Goal: Transaction & Acquisition: Book appointment/travel/reservation

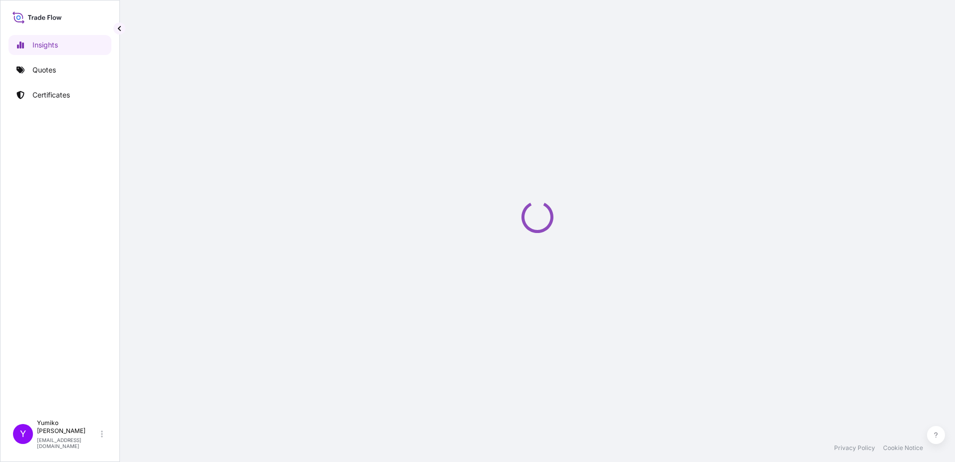
select select "2025"
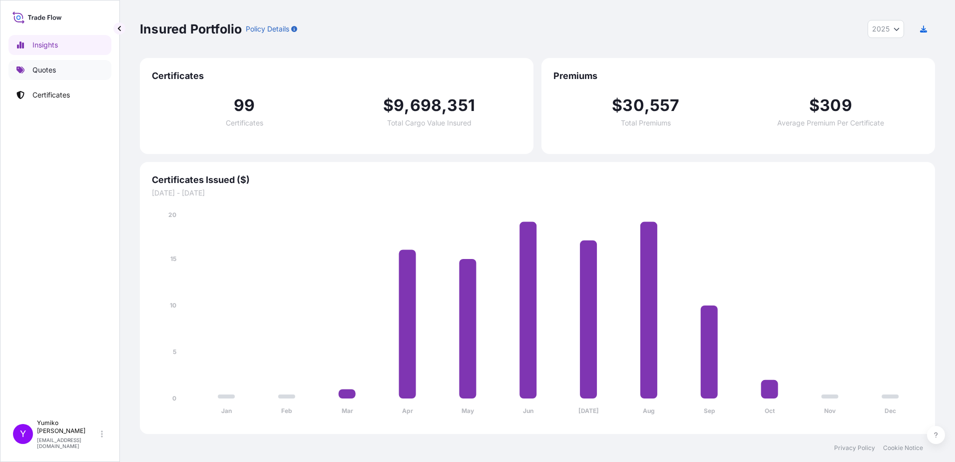
click at [34, 70] on p "Quotes" at bounding box center [43, 70] width 23 height 10
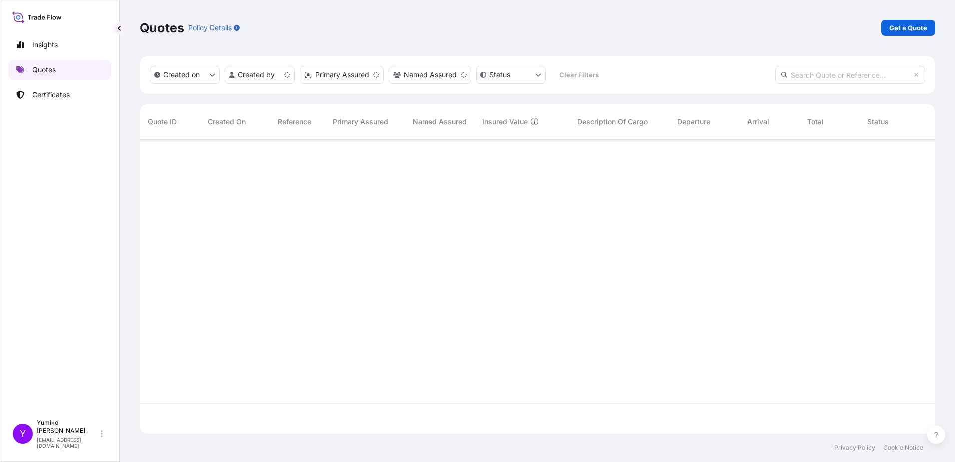
scroll to position [292, 788]
click at [910, 25] on p "Get a Quote" at bounding box center [908, 28] width 38 height 10
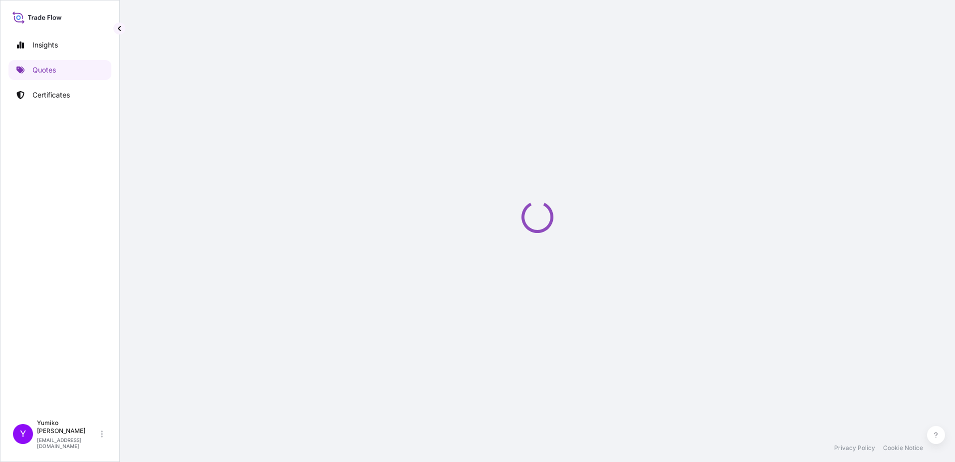
select select "Ocean Vessel"
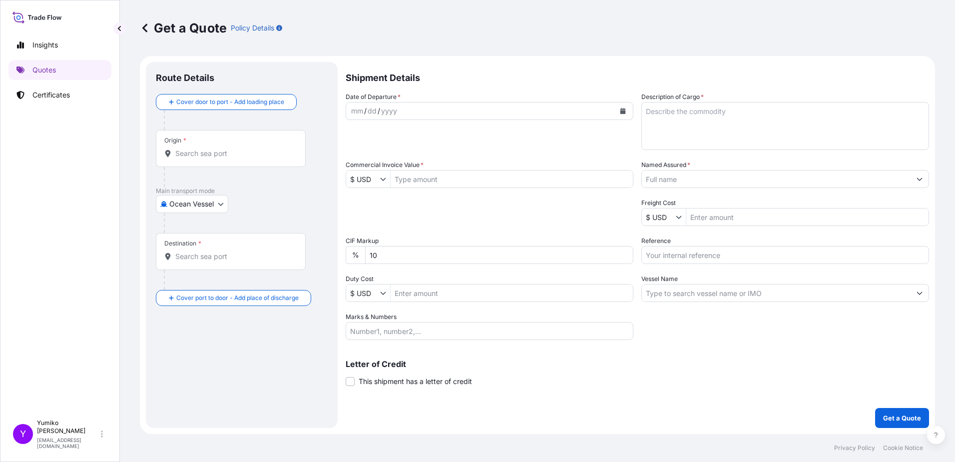
click at [199, 143] on div "Origin *" at bounding box center [231, 148] width 150 height 37
click at [199, 148] on input "Origin *" at bounding box center [234, 153] width 118 height 10
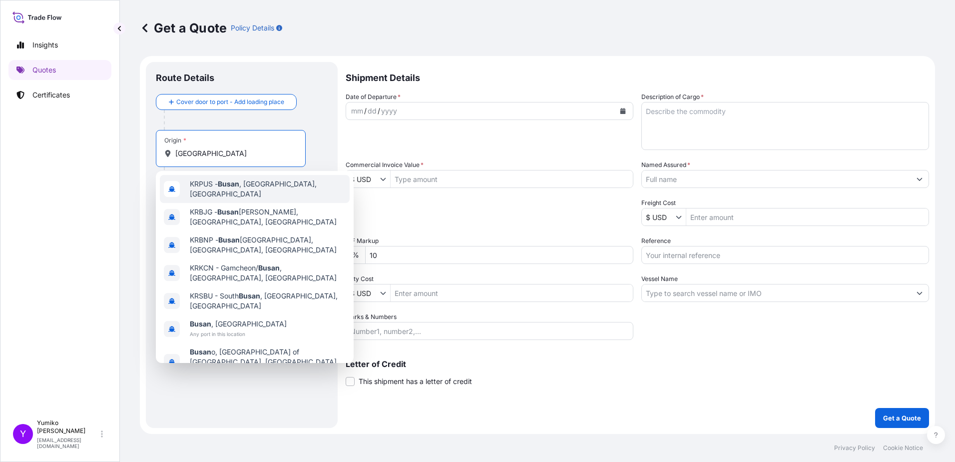
click at [242, 189] on span "KRPUS - [GEOGRAPHIC_DATA] , [GEOGRAPHIC_DATA], [GEOGRAPHIC_DATA]" at bounding box center [268, 189] width 156 height 20
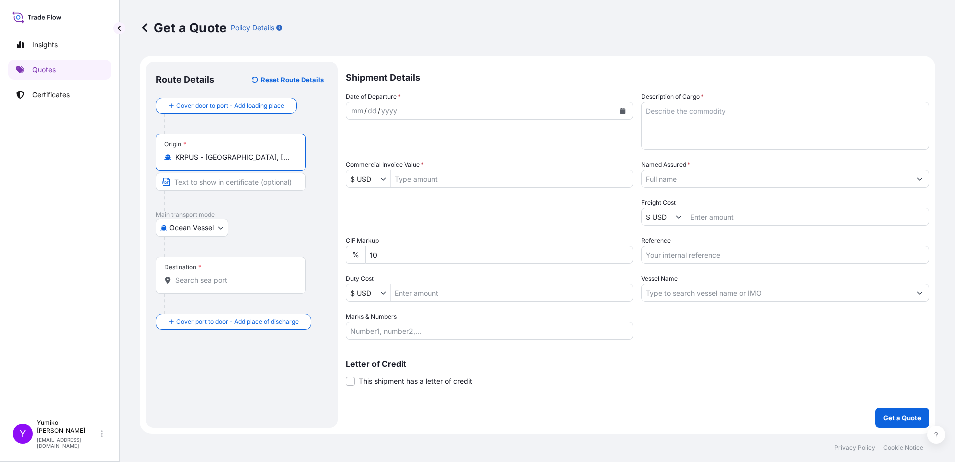
type input "KRPUS - [GEOGRAPHIC_DATA], [GEOGRAPHIC_DATA], [GEOGRAPHIC_DATA]"
click at [189, 268] on div "Destination *" at bounding box center [182, 267] width 37 height 8
click at [189, 275] on input "Destination *" at bounding box center [234, 280] width 118 height 10
click at [194, 270] on div "Destination *" at bounding box center [182, 267] width 37 height 8
click at [194, 275] on input "Destination * Please select a destination" at bounding box center [234, 280] width 118 height 10
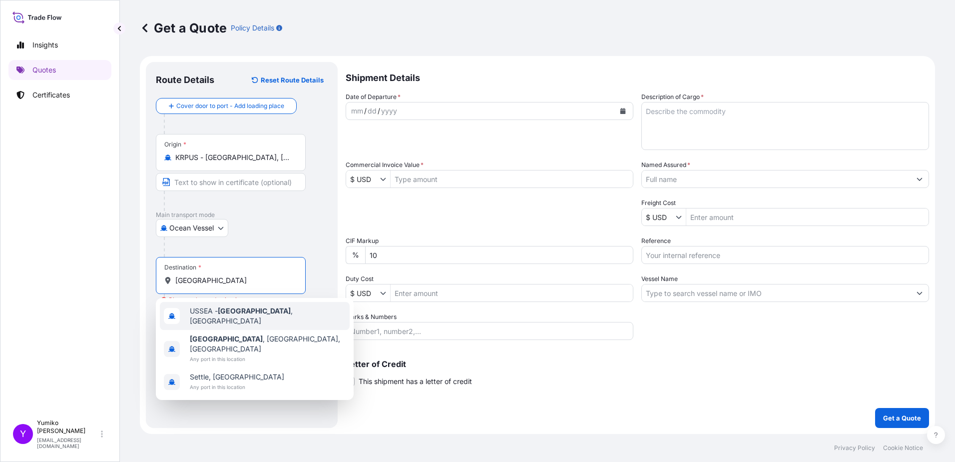
click at [207, 316] on span "USSEA - [GEOGRAPHIC_DATA] , [GEOGRAPHIC_DATA]" at bounding box center [268, 316] width 156 height 20
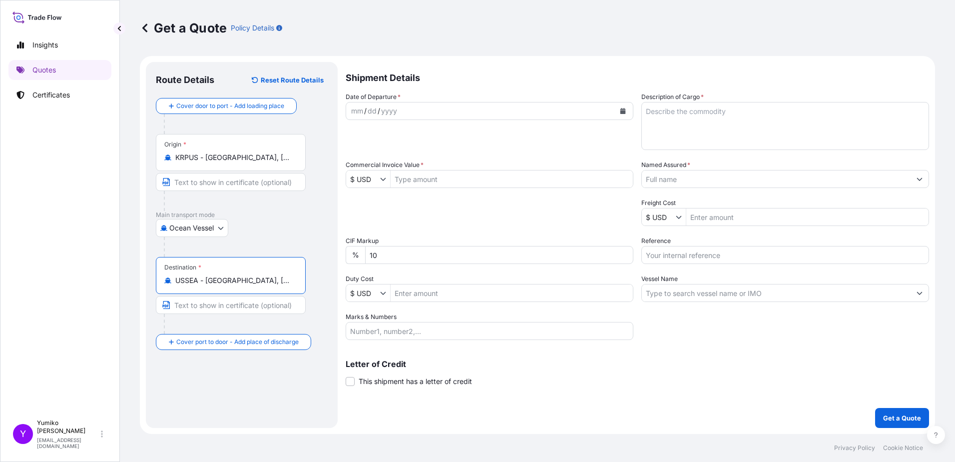
type input "USSEA - [GEOGRAPHIC_DATA], [GEOGRAPHIC_DATA]"
click at [420, 111] on div "mm / dd / yyyy" at bounding box center [480, 111] width 269 height 18
click at [366, 115] on div "8" at bounding box center [365, 111] width 6 height 12
click at [412, 110] on div "[DATE]" at bounding box center [480, 111] width 269 height 18
click at [449, 178] on input "Commercial Invoice Value *" at bounding box center [512, 179] width 242 height 18
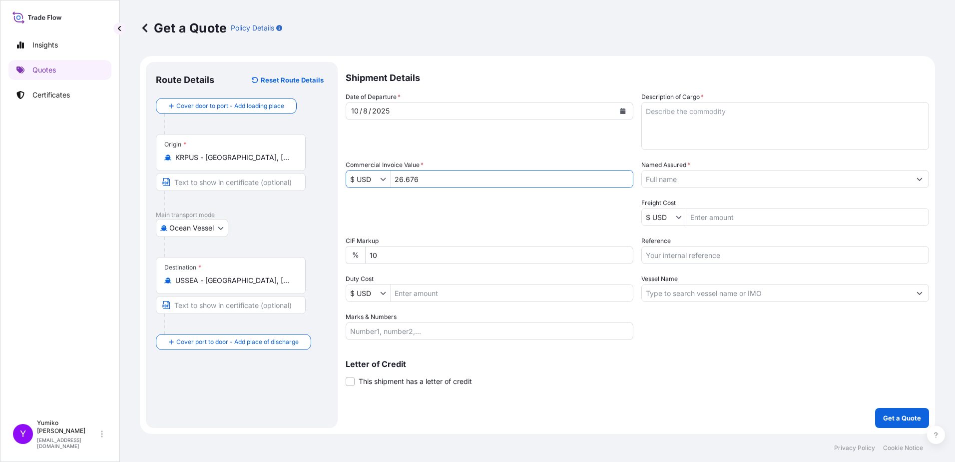
type input "26.68"
click at [407, 335] on input "Marks & Numbers" at bounding box center [490, 331] width 288 height 18
click at [412, 295] on input "Duty Cost" at bounding box center [512, 293] width 242 height 18
click at [723, 218] on input "Freight Cost" at bounding box center [807, 217] width 242 height 18
type input "6,900"
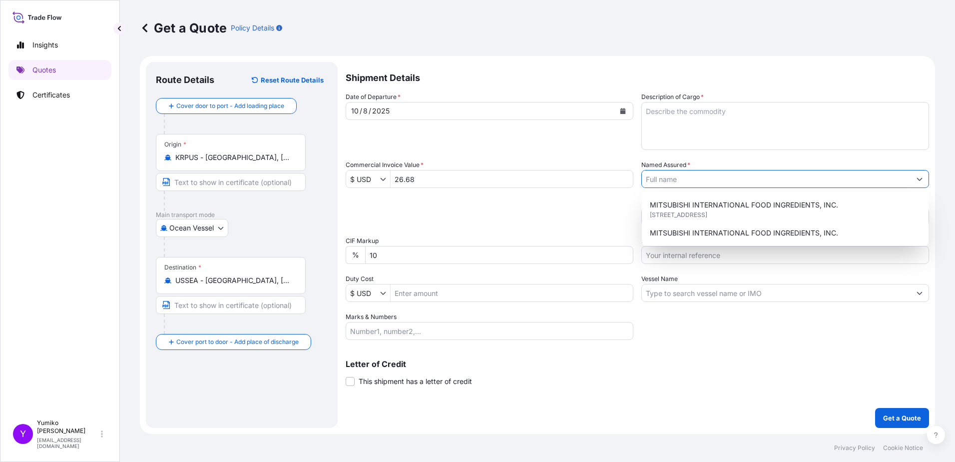
click at [682, 184] on input "Named Assured *" at bounding box center [776, 179] width 269 height 18
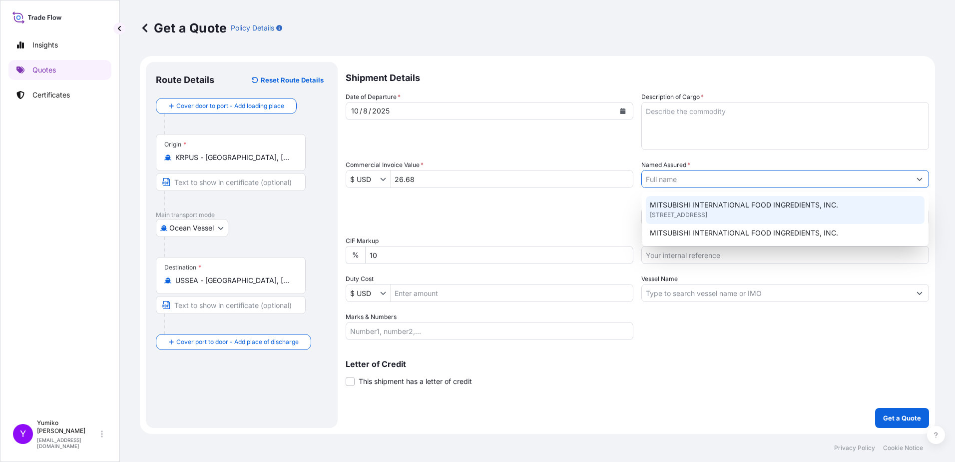
click at [688, 206] on span "MITSUBISHI INTERNATIONAL FOOD INGREDIENTS, INC." at bounding box center [744, 205] width 188 height 10
type input "MITSUBISHI INTERNATIONAL FOOD INGREDIENTS, INC."
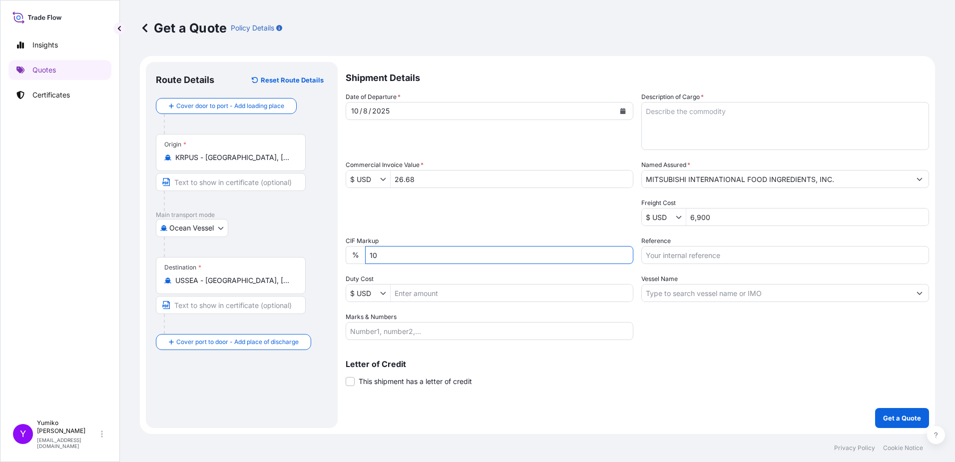
click at [403, 260] on input "10" at bounding box center [499, 255] width 268 height 18
click at [411, 331] on input "Marks & Numbers" at bounding box center [490, 331] width 288 height 18
click at [702, 258] on input "Reference" at bounding box center [785, 255] width 288 height 18
type input "4800000250"
drag, startPoint x: 660, startPoint y: 119, endPoint x: 668, endPoint y: 114, distance: 8.7
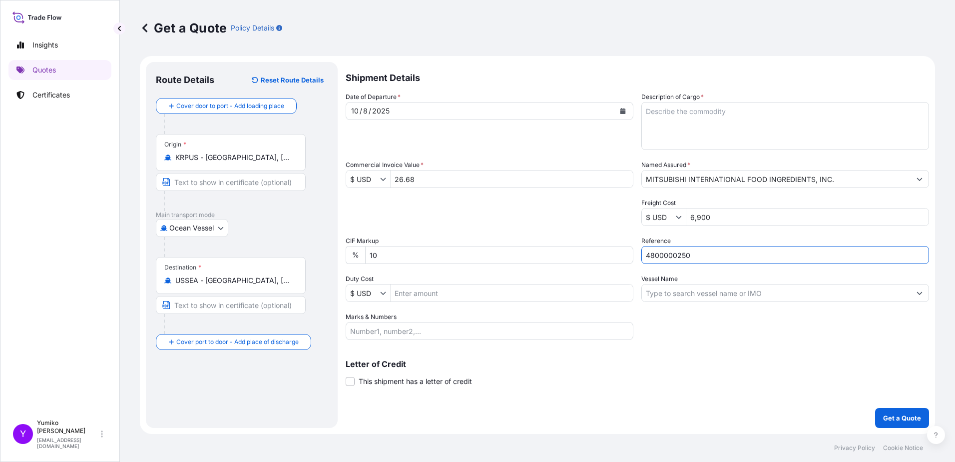
click at [660, 119] on textarea "Description of Cargo *" at bounding box center [785, 126] width 288 height 48
type textarea "ACETONITRILE / ISO TANK / 3 TANKS / 70.180 MT /"
type input "Ocean Vessel"
drag, startPoint x: 770, startPoint y: 109, endPoint x: 782, endPoint y: 106, distance: 12.0
click at [770, 109] on textarea "ACETONITRILE / ISO TANK / 3 TANKS / 70.180 MT /" at bounding box center [785, 126] width 288 height 48
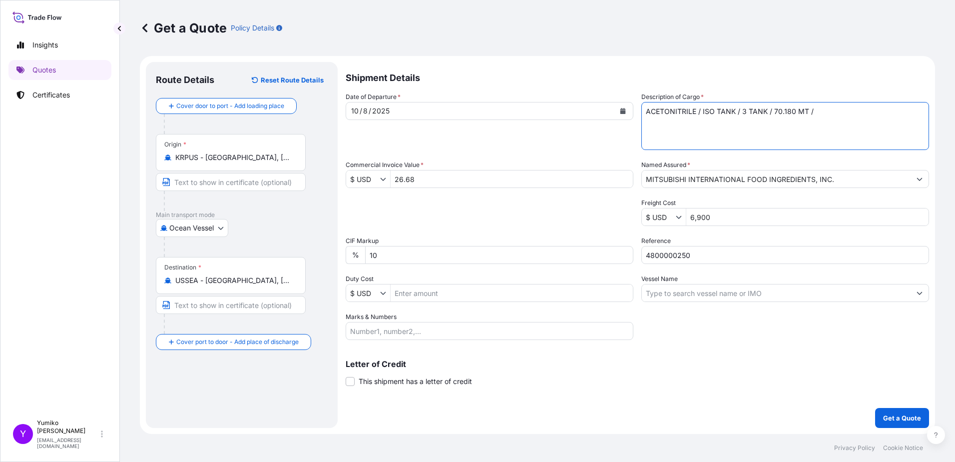
drag, startPoint x: 745, startPoint y: 113, endPoint x: 753, endPoint y: 111, distance: 8.6
click at [745, 113] on textarea "ACETONITRILE / ISO TANK / 3 TANK / 70.180 MT /" at bounding box center [785, 126] width 288 height 48
drag, startPoint x: 835, startPoint y: 118, endPoint x: 813, endPoint y: 113, distance: 22.5
click at [835, 118] on textarea "ACETONITRILE / ISO TANK / 1 TANK / 70.180 MT /" at bounding box center [785, 126] width 288 height 48
drag, startPoint x: 793, startPoint y: 112, endPoint x: 773, endPoint y: 104, distance: 22.0
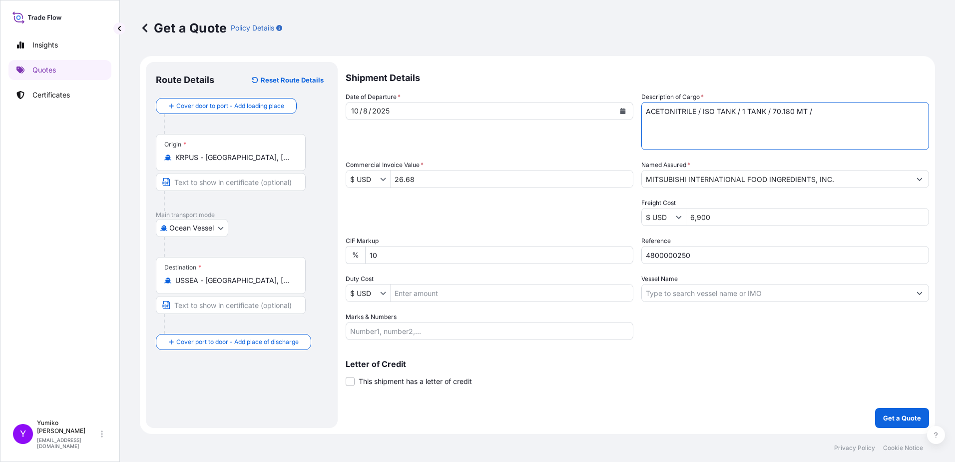
click at [773, 104] on textarea "ACETONITRILE / ISO TANK / 1 TANK / 70.180 MT /" at bounding box center [785, 126] width 288 height 48
click at [823, 112] on textarea "ACETONITRILE / ISO TANK / 1 TANK / 17.550MT /" at bounding box center [785, 126] width 288 height 48
click at [795, 113] on textarea "ACETONITRILE / ISO TANK / 1 TANK / 17.550MT /" at bounding box center [785, 126] width 288 height 48
click at [830, 113] on textarea "ACETONITRILE / ISO TANK / 1 TANK / 17.550 MT /" at bounding box center [785, 126] width 288 height 48
click at [821, 113] on textarea "ACETONITRILE / ISO TANK / 1 TANK / 17.550 MT /" at bounding box center [785, 126] width 288 height 48
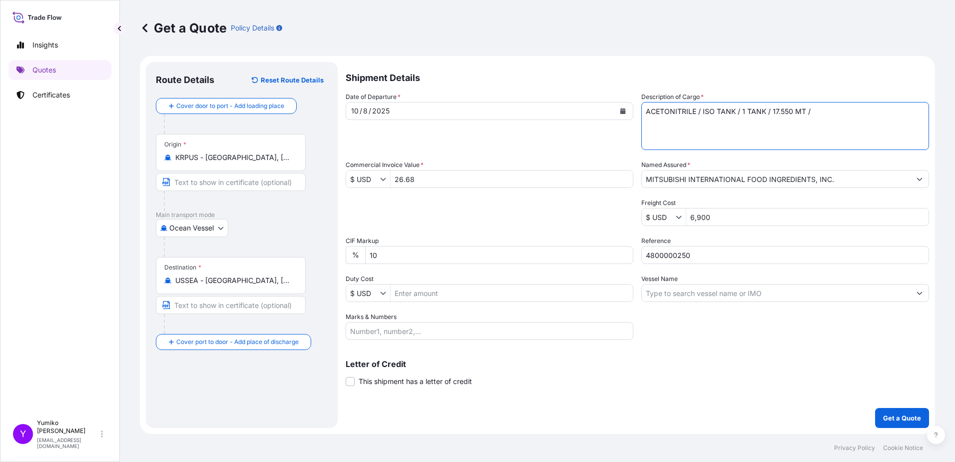
paste textarea "UN 1648, ACETONITRILE, Class 3, PG II,"
type textarea "ACETONITRILE / ISO TANK / 1 TANK / 17.550 MT / UN 1648, ACETONITRILE, Class 3, …"
click at [425, 175] on input "26.68" at bounding box center [512, 179] width 242 height 18
type input "2"
click at [419, 181] on input "Commercial Invoice Value *" at bounding box center [512, 179] width 242 height 18
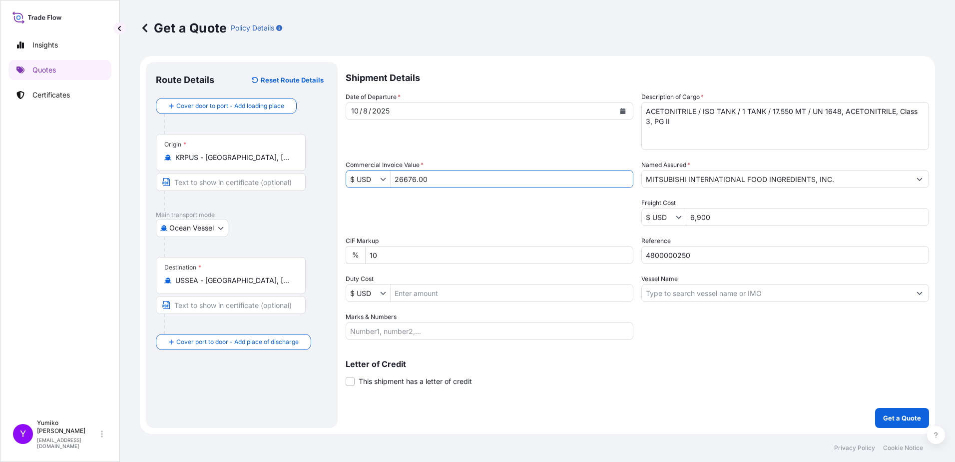
type input "26,676"
click at [875, 408] on button "Get a Quote" at bounding box center [902, 418] width 54 height 20
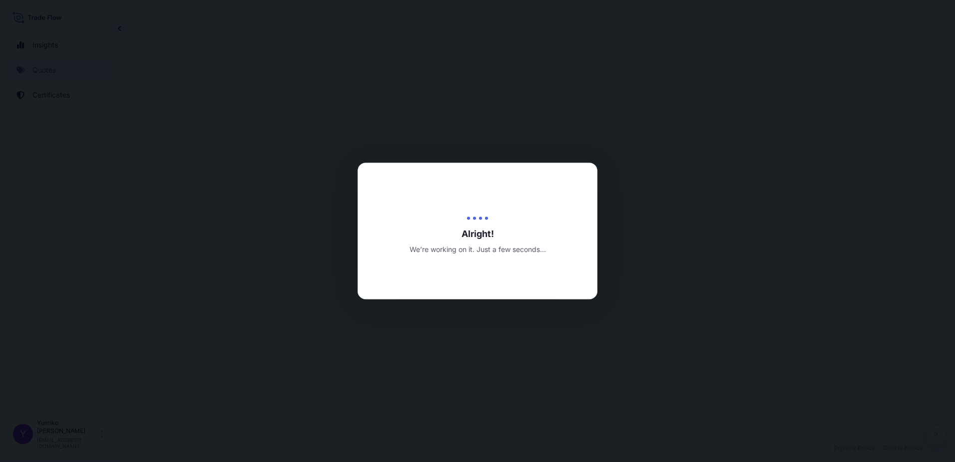
select select "Ocean Vessel"
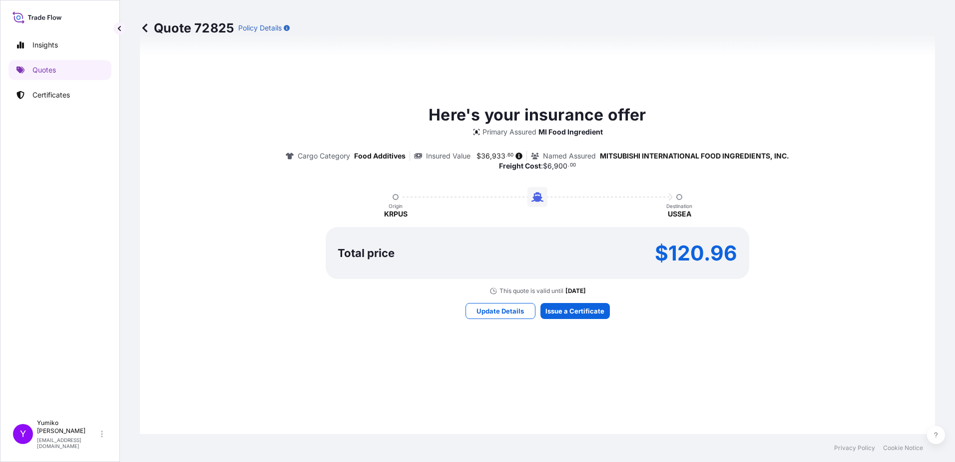
scroll to position [604, 0]
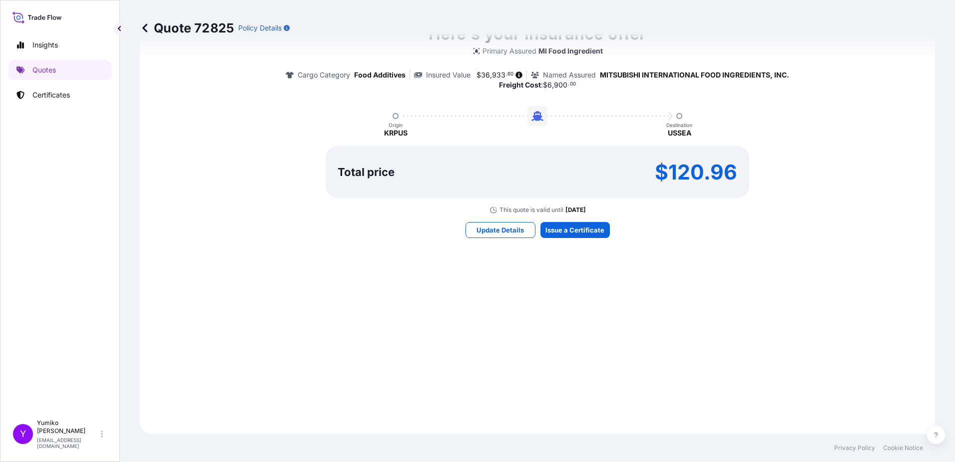
click at [955, 370] on html "Insights Quotes Certificates Y [PERSON_NAME] [EMAIL_ADDRESS][DOMAIN_NAME] Quote…" at bounding box center [477, 231] width 955 height 462
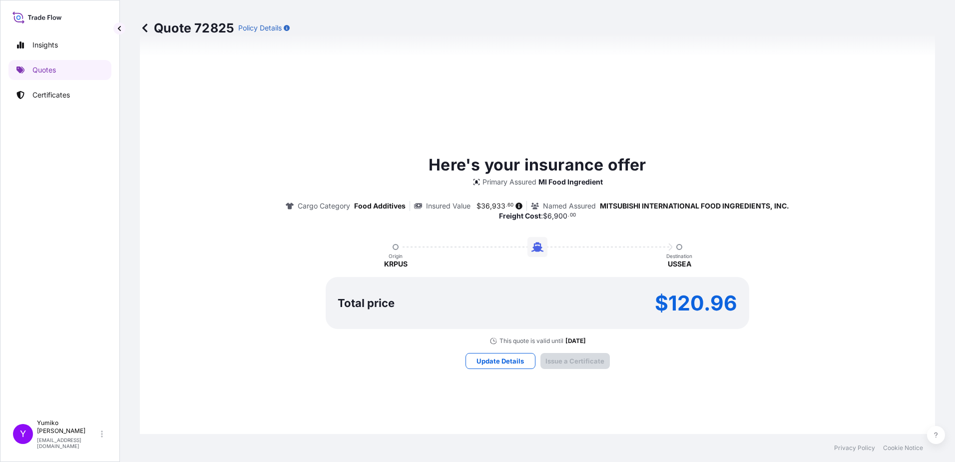
type input "[DATE]"
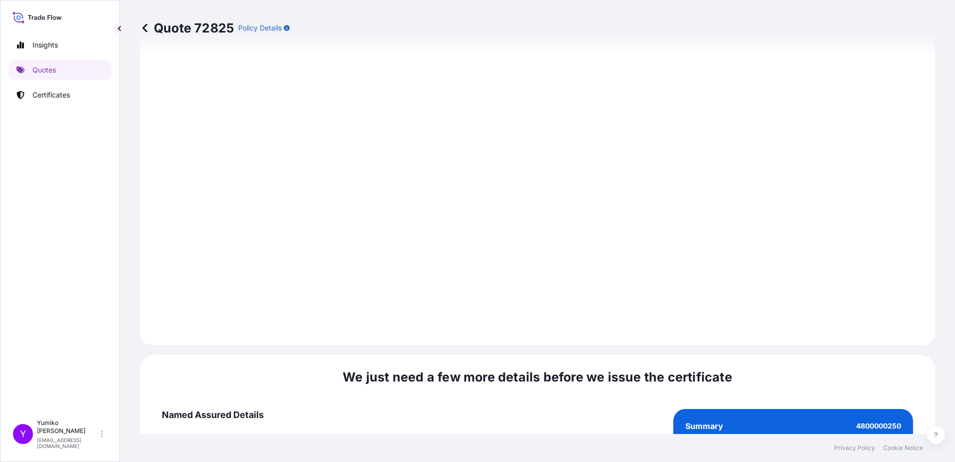
scroll to position [1128, 0]
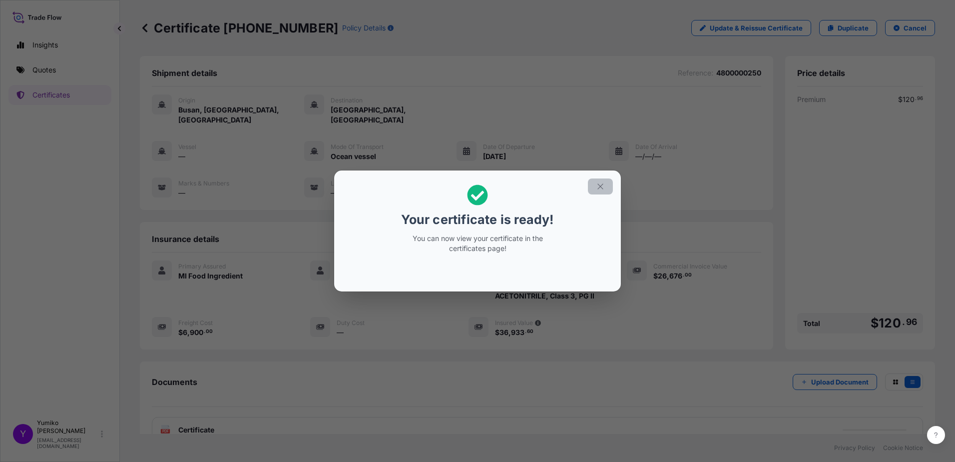
click at [598, 186] on icon "button" at bounding box center [600, 186] width 9 height 9
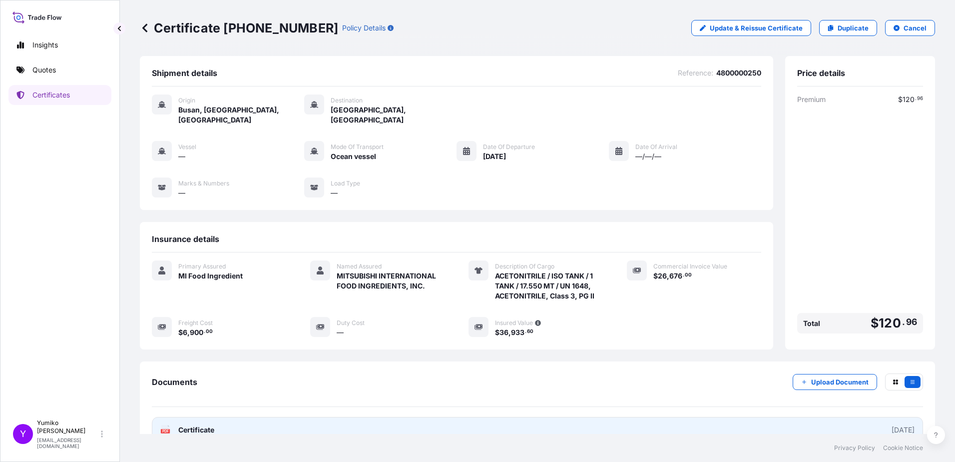
click at [198, 425] on span "Certificate" at bounding box center [196, 430] width 36 height 10
